Goal: Transaction & Acquisition: Download file/media

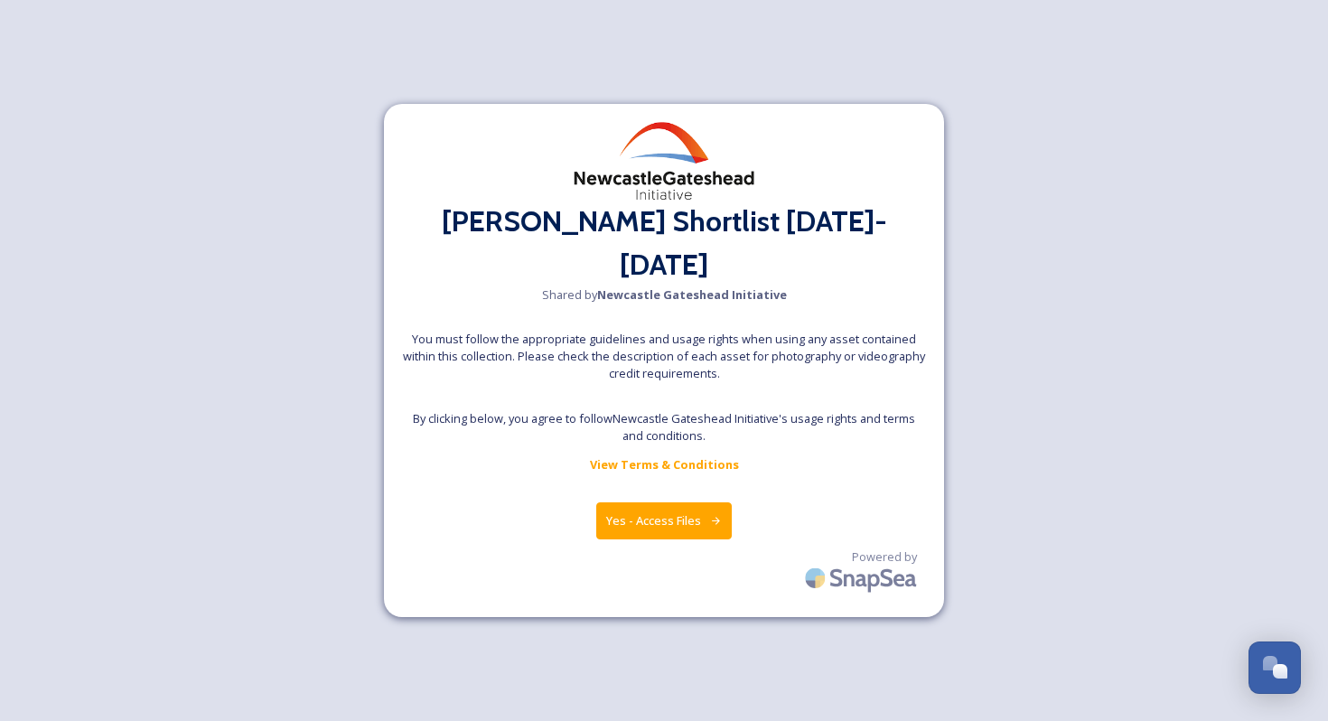
click at [638, 502] on button "Yes - Access Files" at bounding box center [663, 520] width 135 height 37
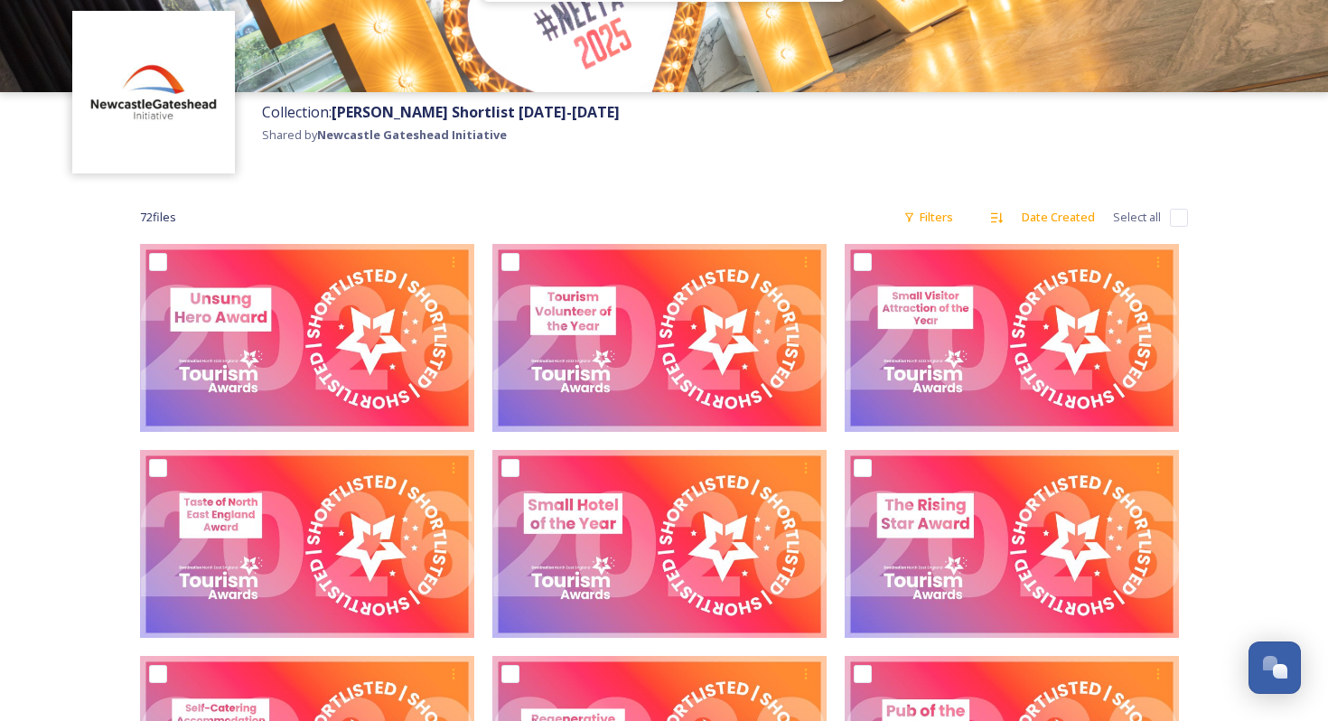
scroll to position [123, 0]
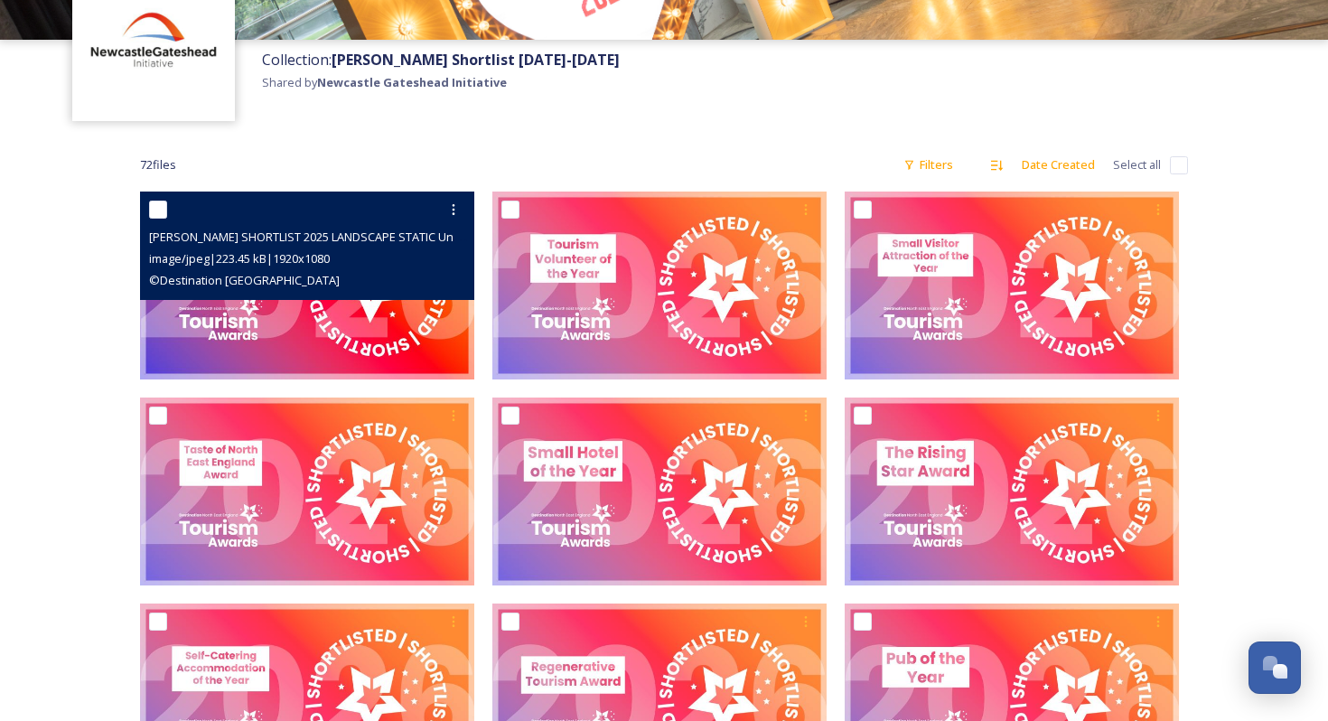
click at [282, 317] on img at bounding box center [307, 285] width 334 height 188
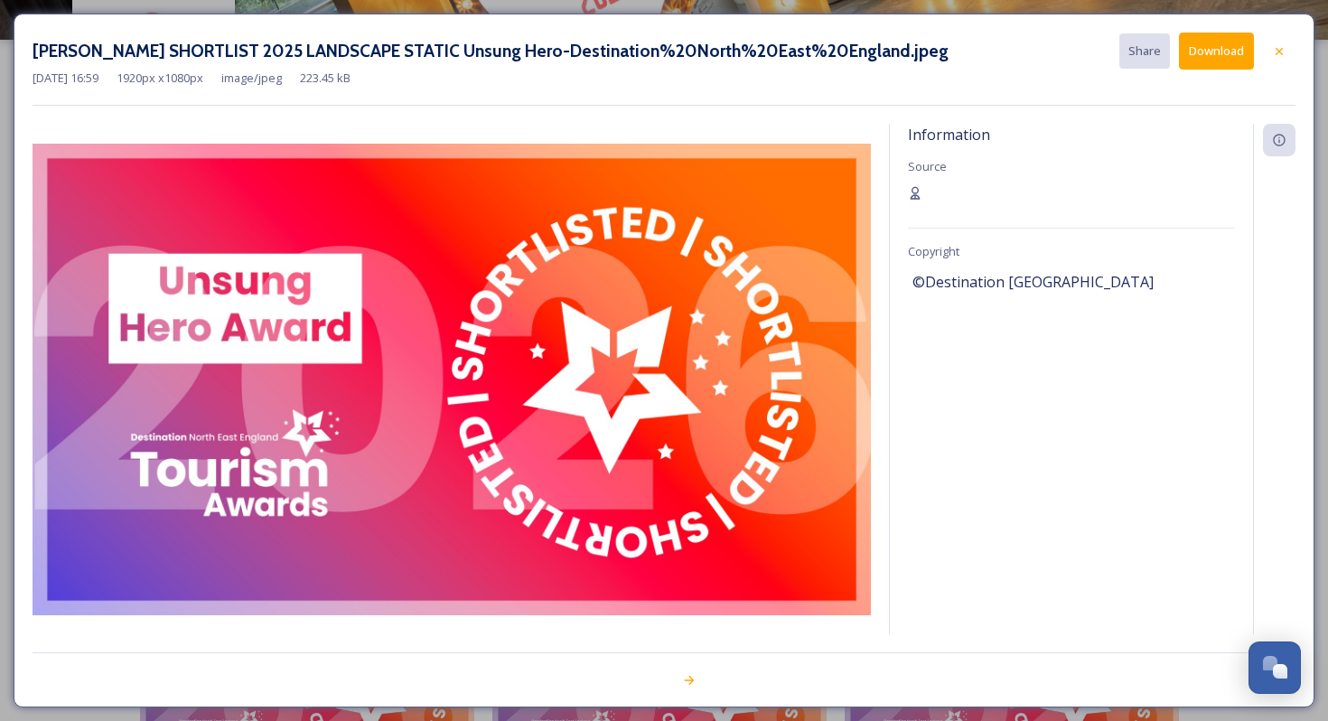
click at [1225, 65] on button "Download" at bounding box center [1216, 51] width 75 height 37
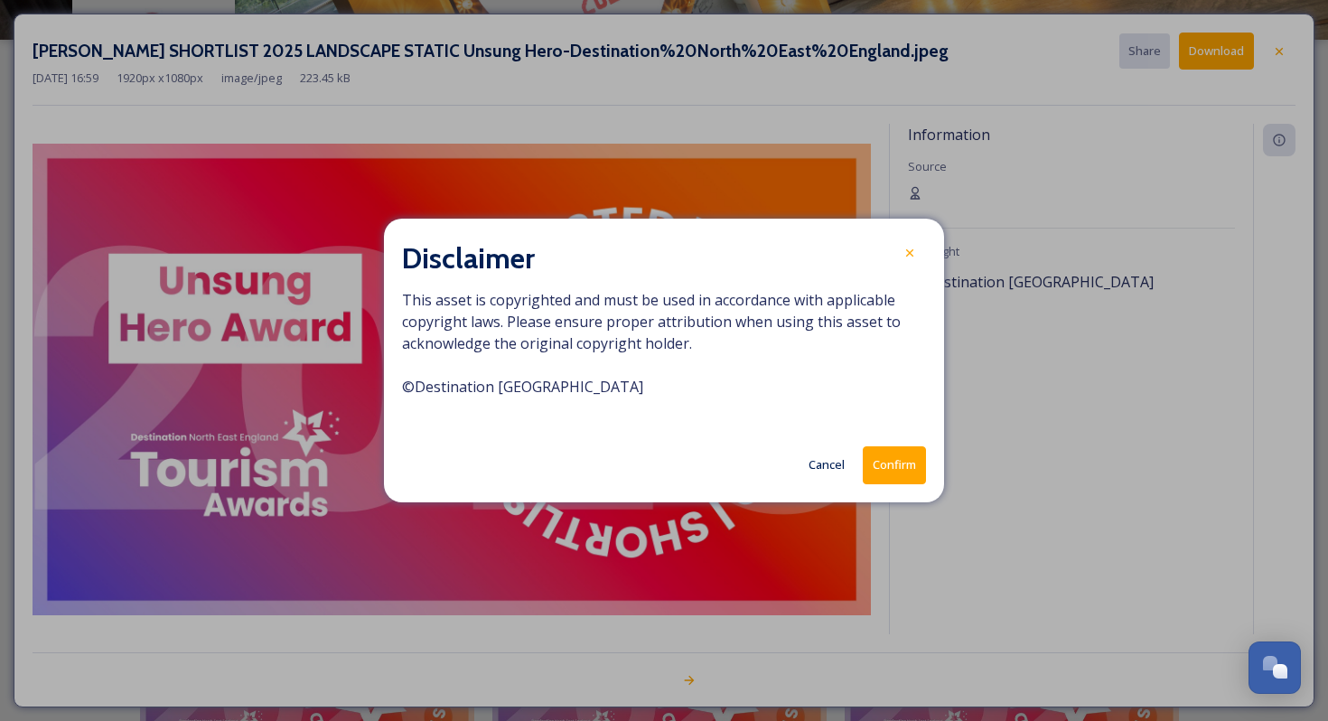
click at [881, 473] on button "Confirm" at bounding box center [893, 464] width 63 height 37
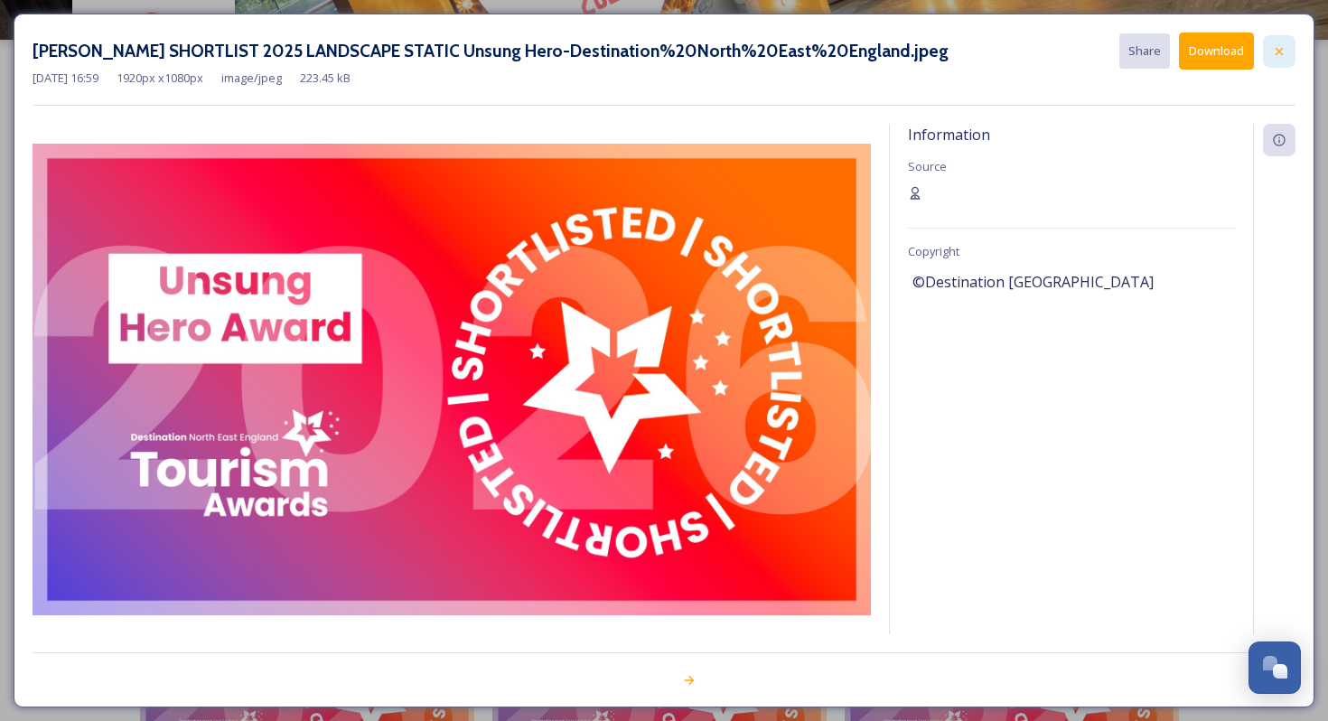
click at [1276, 53] on icon at bounding box center [1279, 51] width 14 height 14
